Goal: Task Accomplishment & Management: Complete application form

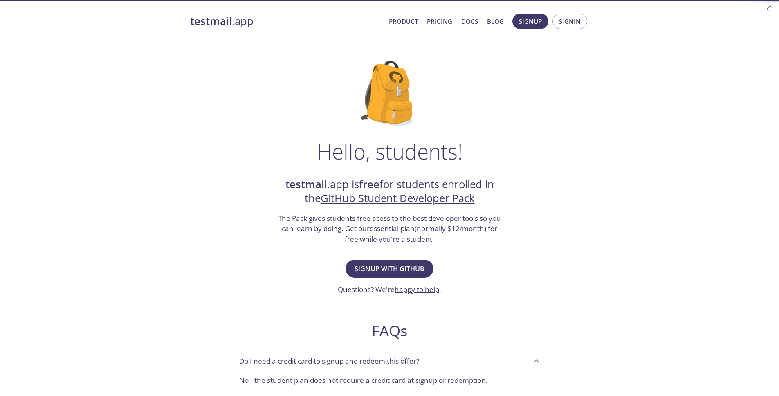
click at [394, 267] on span "Signup with GitHub" at bounding box center [390, 268] width 70 height 11
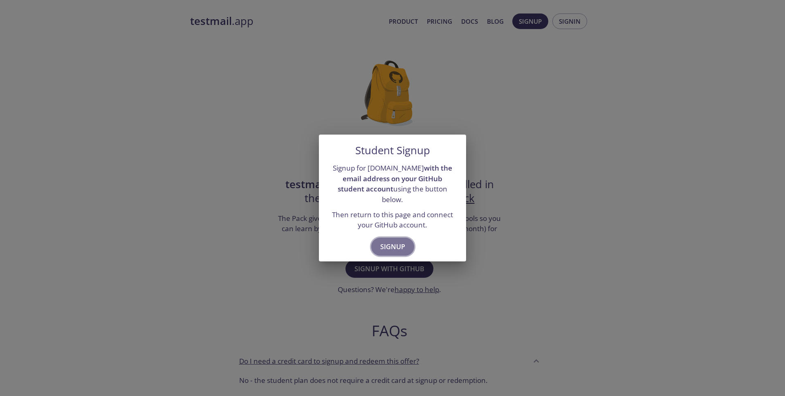
click at [393, 243] on span "Signup" at bounding box center [392, 246] width 25 height 11
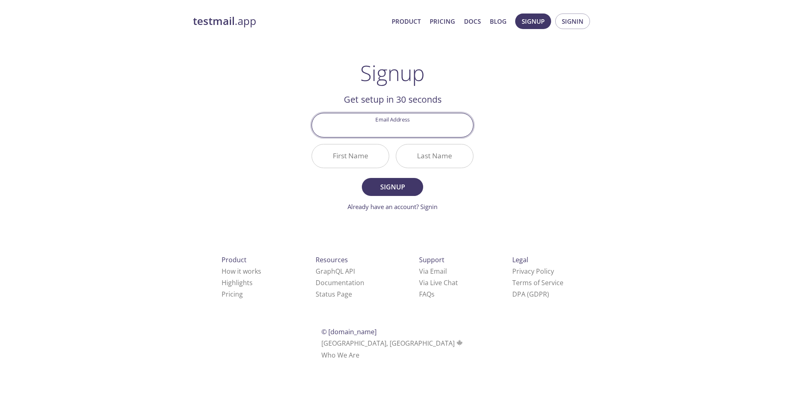
click at [406, 131] on input "Email Address" at bounding box center [392, 124] width 161 height 23
click at [407, 111] on div "Email Address" at bounding box center [392, 125] width 169 height 31
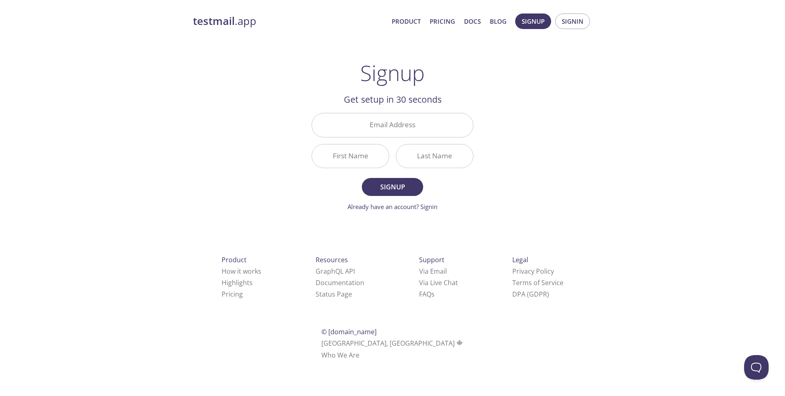
click at [401, 125] on input "Email Address" at bounding box center [392, 124] width 161 height 23
type input "[EMAIL_ADDRESS][DOMAIN_NAME]"
click at [369, 160] on input "First Name" at bounding box center [350, 155] width 77 height 23
type input "Hakan"
type input "YY"
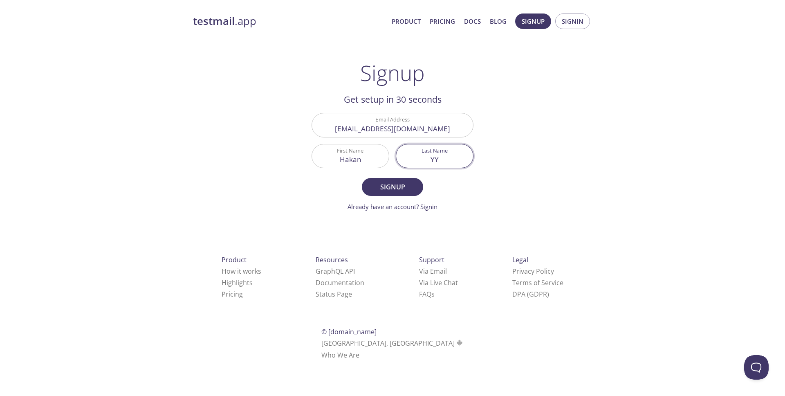
click at [362, 178] on button "Signup" at bounding box center [392, 187] width 61 height 18
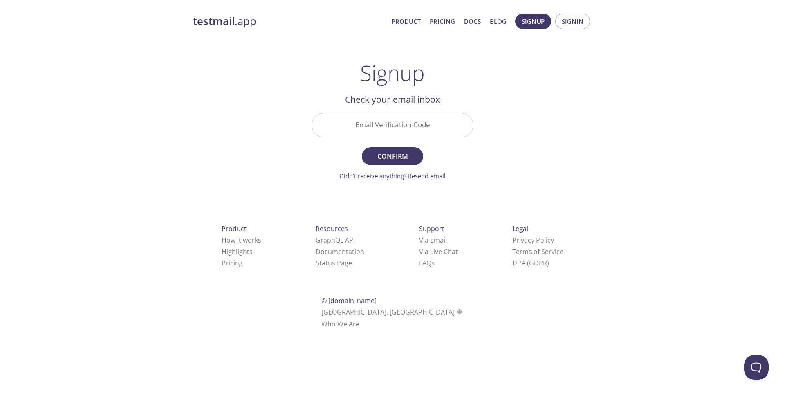
click at [409, 129] on input "Email Verification Code" at bounding box center [392, 124] width 161 height 23
paste input "GGDE287"
type input "GGDE287"
click at [407, 160] on span "Confirm" at bounding box center [392, 156] width 43 height 11
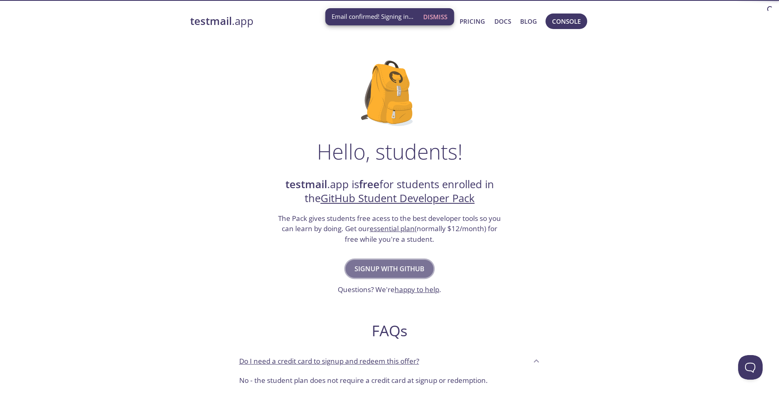
click at [418, 267] on span "Signup with GitHub" at bounding box center [390, 268] width 70 height 11
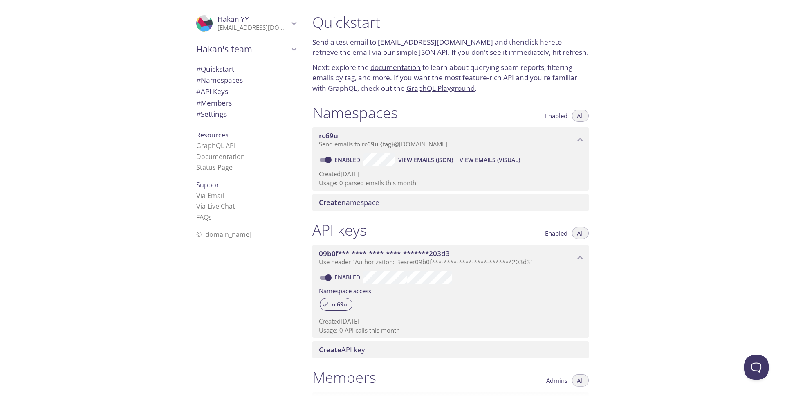
click at [229, 64] on span "# Quickstart" at bounding box center [215, 68] width 38 height 9
drag, startPoint x: 377, startPoint y: 40, endPoint x: 479, endPoint y: 43, distance: 101.9
click at [479, 43] on p "Send a test email to rc69u.test@inbox.testmail.app and then click here to retri…" at bounding box center [451, 47] width 277 height 21
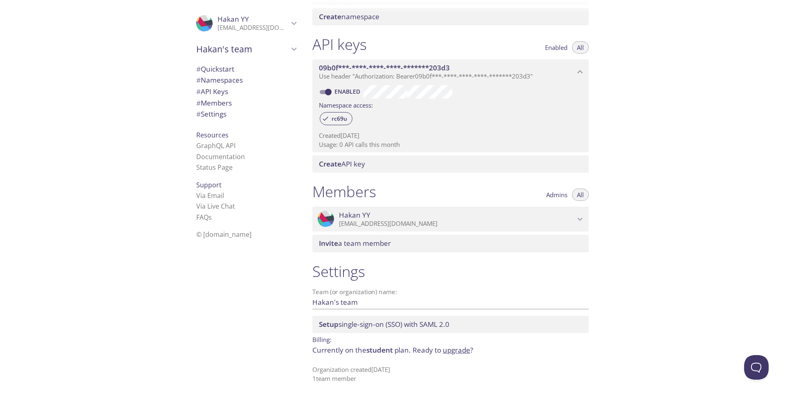
scroll to position [186, 0]
click at [441, 0] on div at bounding box center [392, 6] width 785 height 13
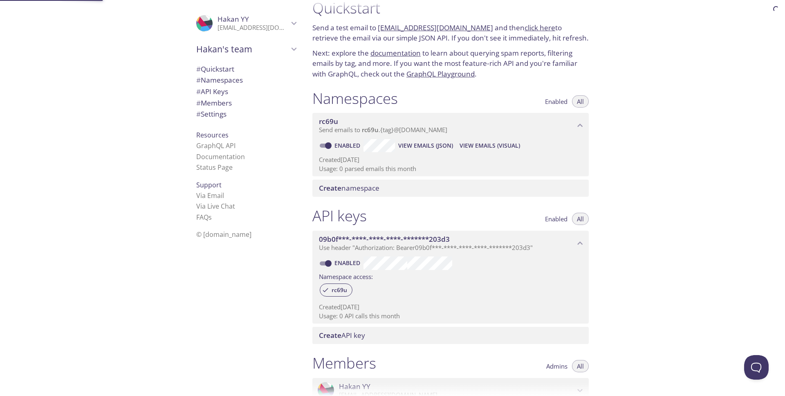
scroll to position [13, 0]
